Goal: Register for event/course

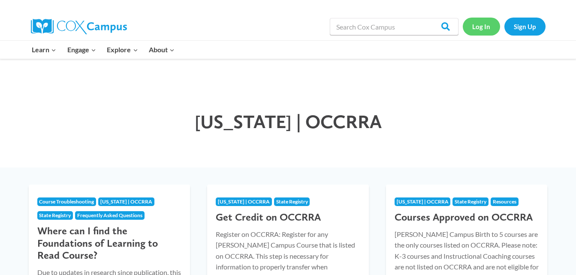
drag, startPoint x: 489, startPoint y: 26, endPoint x: 482, endPoint y: 29, distance: 7.3
click at [488, 26] on link "Log In" at bounding box center [481, 27] width 37 height 18
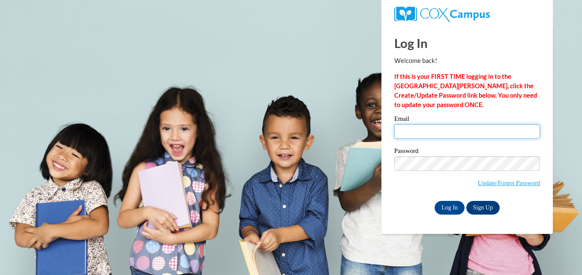
click at [454, 131] on input "Email" at bounding box center [468, 131] width 146 height 15
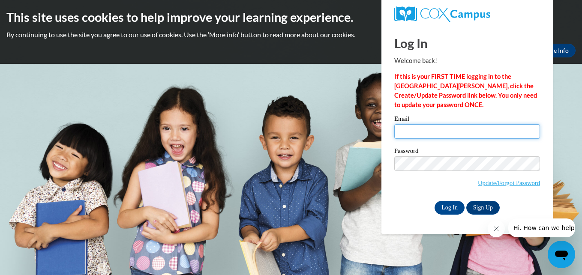
click at [455, 132] on input "Email" at bounding box center [468, 131] width 146 height 15
type input "admin@sandboxcc.com"
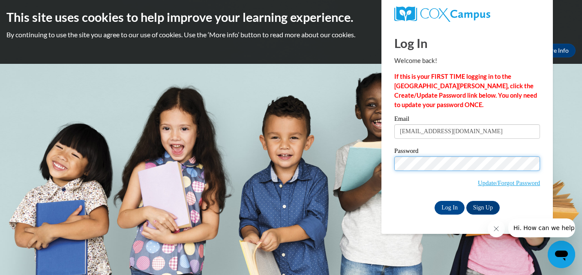
click at [435, 201] on input "Log In" at bounding box center [450, 208] width 30 height 14
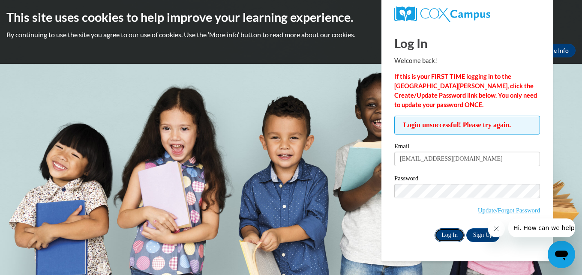
click at [446, 235] on input "Log In" at bounding box center [450, 236] width 30 height 14
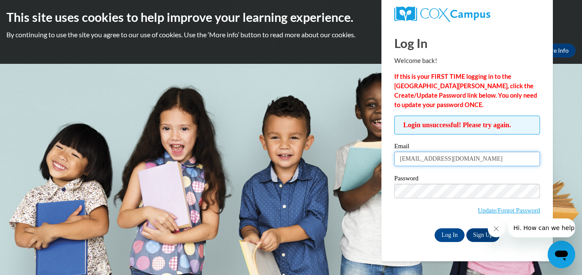
drag, startPoint x: 465, startPoint y: 161, endPoint x: 384, endPoint y: 182, distance: 83.6
click at [384, 182] on div "Log In Welcome back! If this is your FIRST TIME logging in to the NEW Cox Campu…" at bounding box center [467, 144] width 184 height 236
type input "nikkole84@outlook.com"
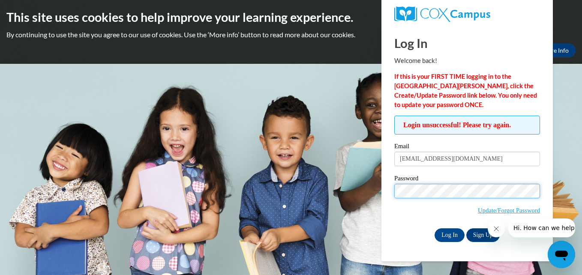
click at [435, 229] on input "Log In" at bounding box center [450, 236] width 30 height 14
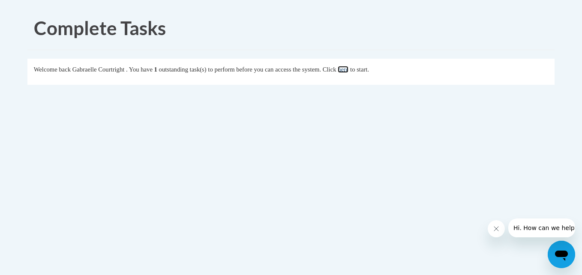
click at [349, 68] on link "here" at bounding box center [343, 69] width 11 height 7
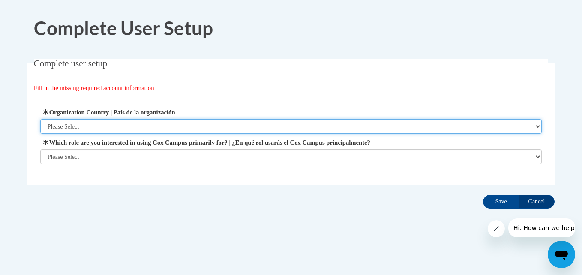
click at [78, 127] on select "Please Select [GEOGRAPHIC_DATA] | [GEOGRAPHIC_DATA] Outside of [GEOGRAPHIC_DATA…" at bounding box center [291, 126] width 502 height 15
select select "ad49bcad-a171-4b2e-b99c-48b446064914"
click at [40, 119] on select "Please Select [GEOGRAPHIC_DATA] | [GEOGRAPHIC_DATA] Outside of [GEOGRAPHIC_DATA…" at bounding box center [291, 126] width 502 height 15
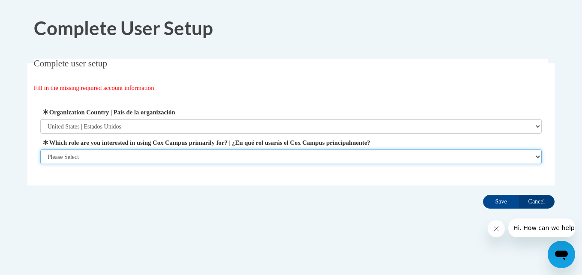
click at [84, 157] on select "Please Select College/University | Colegio/Universidad Community/Nonprofit Part…" at bounding box center [291, 157] width 502 height 15
select select "fbf2d438-af2f-41f8-98f1-81c410e29de3"
click at [40, 164] on select "Please Select College/University | Colegio/Universidad Community/Nonprofit Part…" at bounding box center [291, 157] width 502 height 15
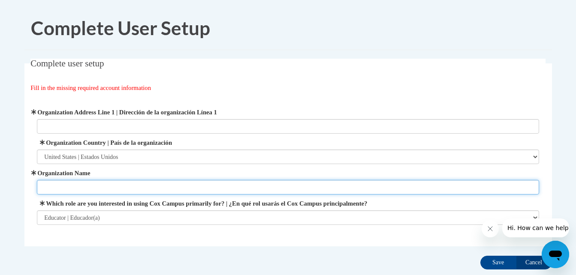
click at [101, 187] on input "Organization Name" at bounding box center [288, 187] width 502 height 15
type input "Sandbox Child Care Center"
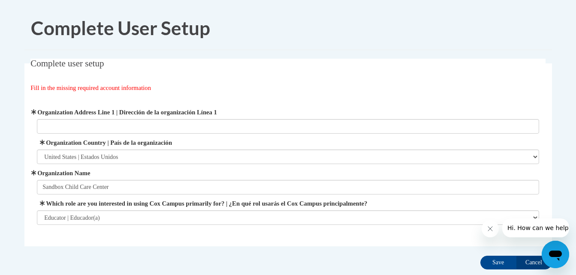
type input "753 South Lawn Ave"
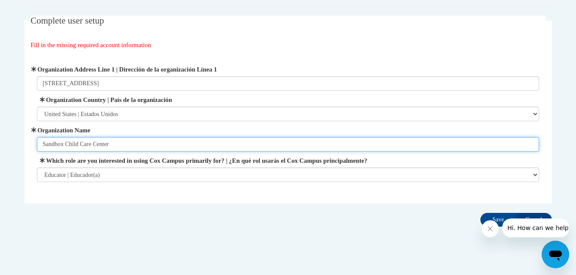
scroll to position [55, 0]
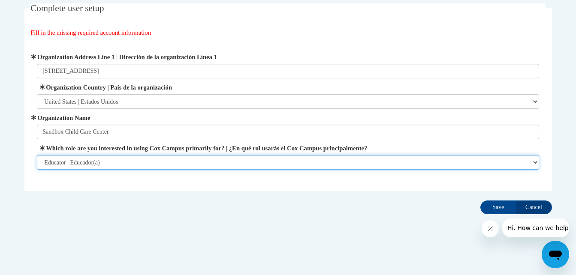
click at [534, 162] on select "Please Select College/University | Colegio/Universidad Community/Nonprofit Part…" at bounding box center [288, 162] width 502 height 15
click at [37, 155] on select "Please Select College/University | Colegio/Universidad Community/Nonprofit Part…" at bounding box center [288, 162] width 502 height 15
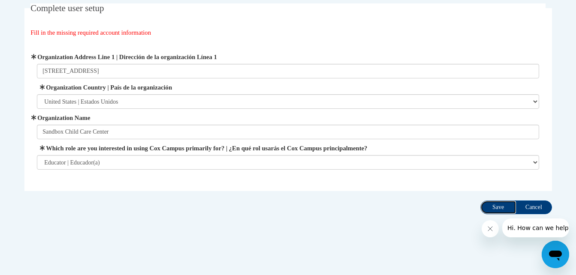
click at [496, 206] on input "Save" at bounding box center [498, 208] width 36 height 14
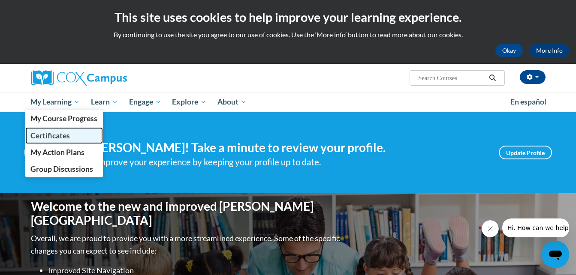
click at [49, 130] on link "Certificates" at bounding box center [64, 135] width 78 height 17
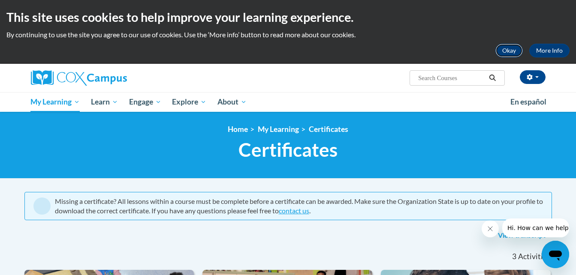
click at [510, 49] on button "Okay" at bounding box center [508, 51] width 27 height 14
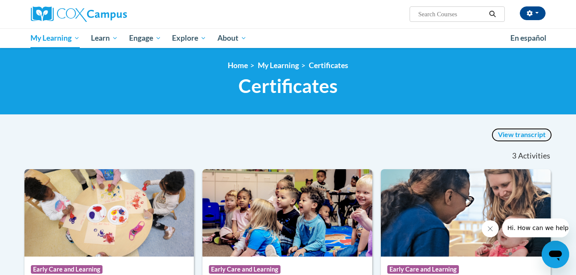
click at [510, 132] on link "View transcript" at bounding box center [522, 135] width 60 height 14
click at [514, 135] on link "View transcript" at bounding box center [522, 135] width 60 height 14
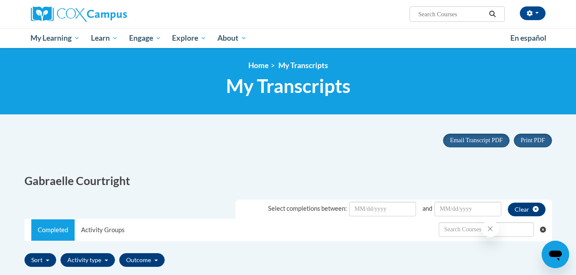
click at [458, 19] on input "Search..." at bounding box center [451, 14] width 69 height 10
click at [437, 15] on input "Search..." at bounding box center [451, 14] width 69 height 10
type input "e"
type input "meaningful conversations"
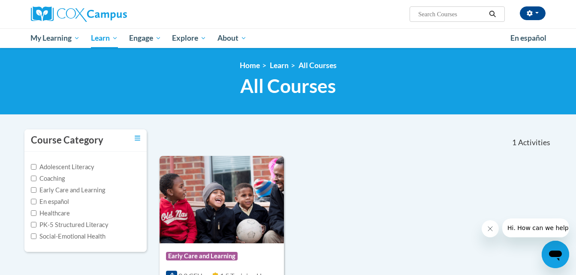
type input "meaningful conversations"
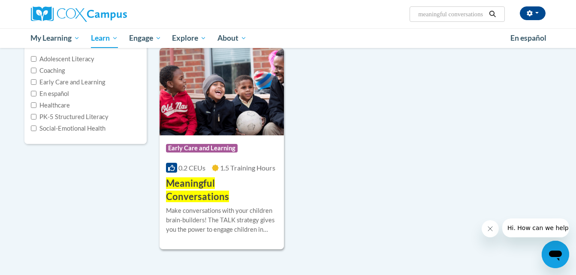
scroll to position [129, 0]
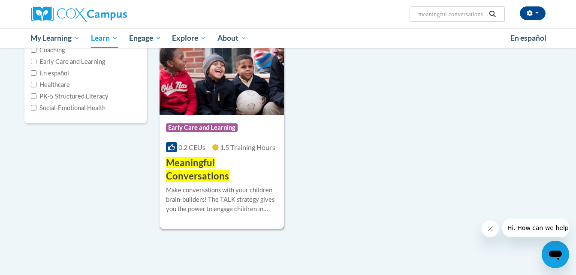
click at [229, 165] on span "Meaningful Conversations" at bounding box center [197, 169] width 63 height 25
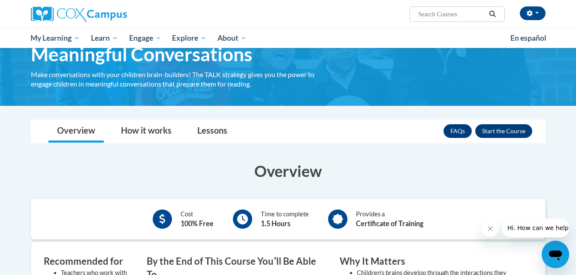
scroll to position [43, 0]
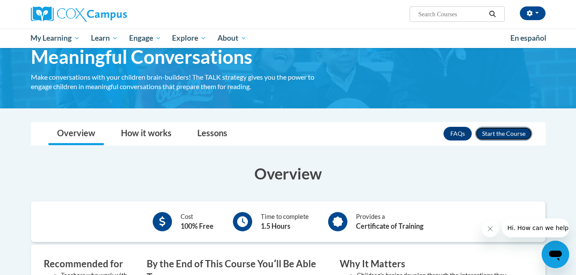
click at [505, 136] on button "Enroll" at bounding box center [503, 134] width 57 height 14
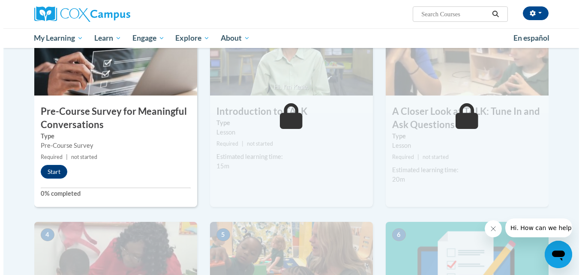
scroll to position [214, 0]
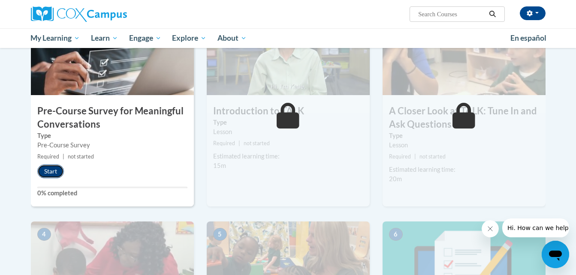
click at [53, 170] on button "Start" at bounding box center [50, 172] width 27 height 14
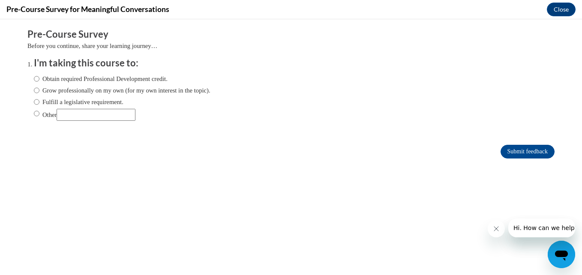
scroll to position [0, 0]
click at [34, 77] on label "Obtain required Professional Development credit." at bounding box center [101, 78] width 134 height 9
click at [34, 77] on input "Obtain required Professional Development credit." at bounding box center [37, 78] width 6 height 9
radio input "true"
click at [524, 151] on input "Submit feedback" at bounding box center [528, 152] width 54 height 14
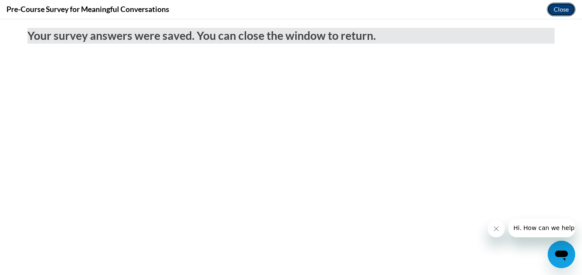
click at [565, 14] on button "Close" at bounding box center [561, 10] width 29 height 14
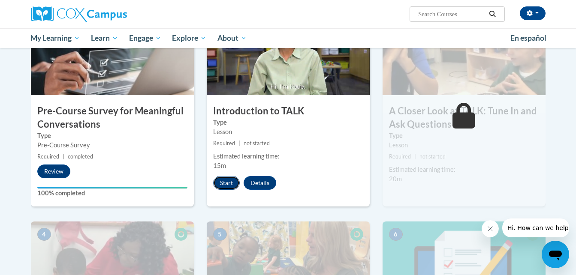
click at [227, 184] on button "Start" at bounding box center [226, 183] width 27 height 14
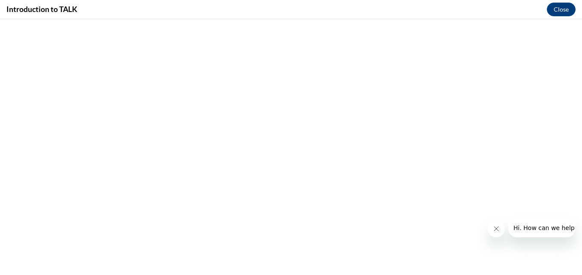
click at [495, 229] on icon "Close message from company" at bounding box center [496, 229] width 7 height 7
